Goal: Find contact information: Find contact information

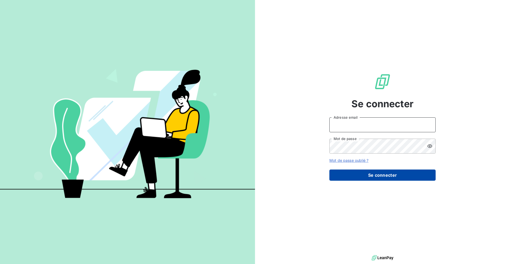
type input "[EMAIL_ADDRESS][PERSON_NAME][DOMAIN_NAME]"
click at [364, 178] on button "Se connecter" at bounding box center [383, 174] width 106 height 11
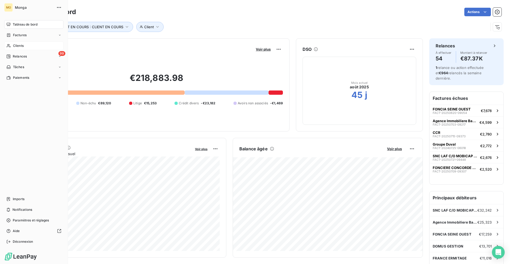
click at [10, 44] on icon at bounding box center [8, 46] width 5 height 4
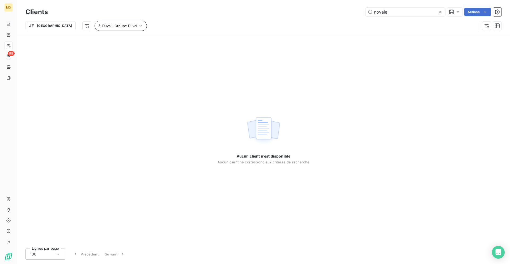
type input "novale"
click at [102, 26] on span "Duval : Groupe Duval" at bounding box center [119, 26] width 35 height 4
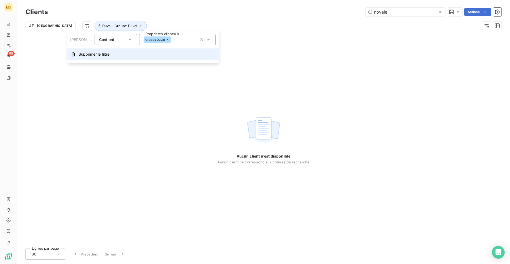
click at [92, 56] on span "Supprimer le filtre" at bounding box center [94, 54] width 31 height 5
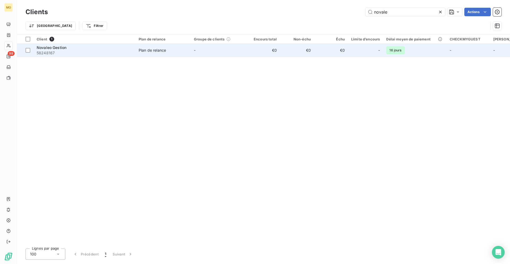
click at [255, 55] on td "€0" at bounding box center [263, 50] width 34 height 13
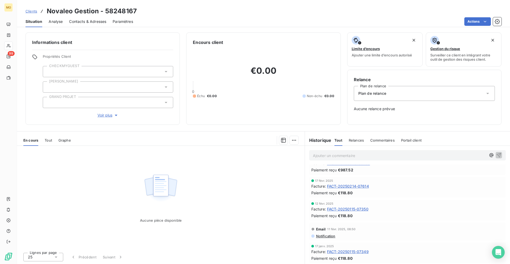
scroll to position [0, 0]
click at [82, 23] on span "Contacts & Adresses" at bounding box center [87, 21] width 37 height 5
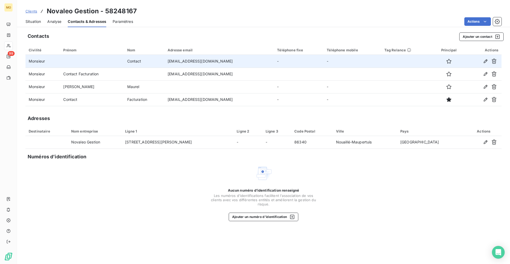
click at [196, 61] on td "[EMAIL_ADDRESS][DOMAIN_NAME]" at bounding box center [220, 61] width 110 height 13
copy td "[EMAIL_ADDRESS][DOMAIN_NAME]"
